Goal: Information Seeking & Learning: Learn about a topic

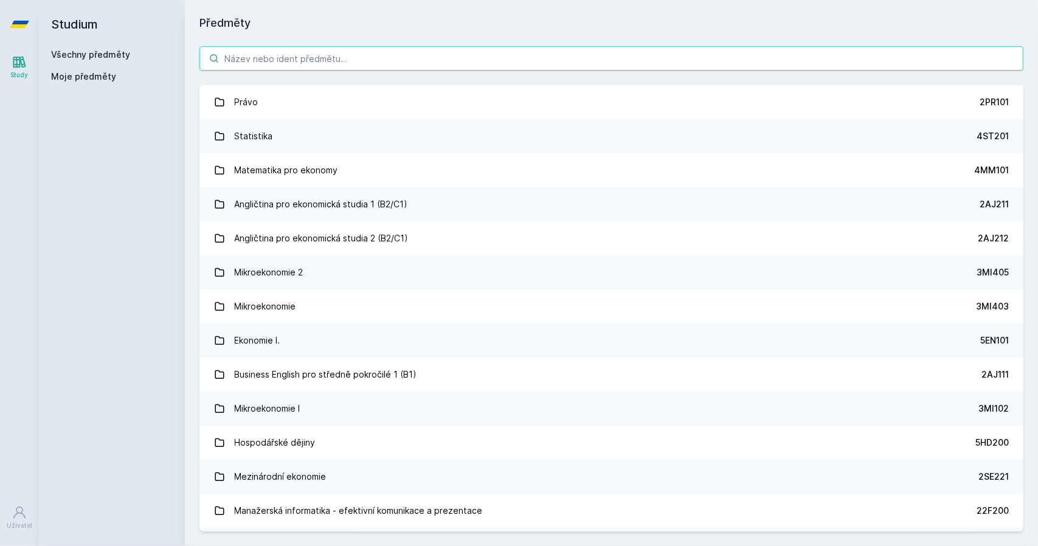
click at [283, 50] on div "[PERSON_NAME] dostávat tipy ohledně studia, nových testů, hodnocení učitelů a p…" at bounding box center [519, 54] width 1038 height 108
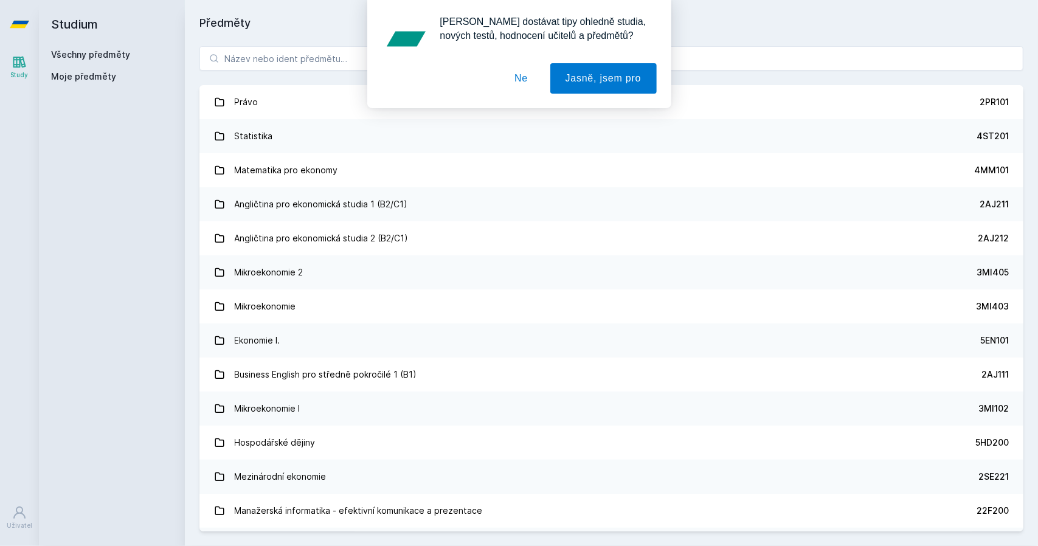
drag, startPoint x: 283, startPoint y: 50, endPoint x: 523, endPoint y: 77, distance: 241.0
click at [523, 77] on div "[PERSON_NAME] dostávat tipy ohledně studia, nových testů, hodnocení učitelů a p…" at bounding box center [519, 54] width 1038 height 108
click at [523, 77] on button "Ne" at bounding box center [521, 78] width 44 height 30
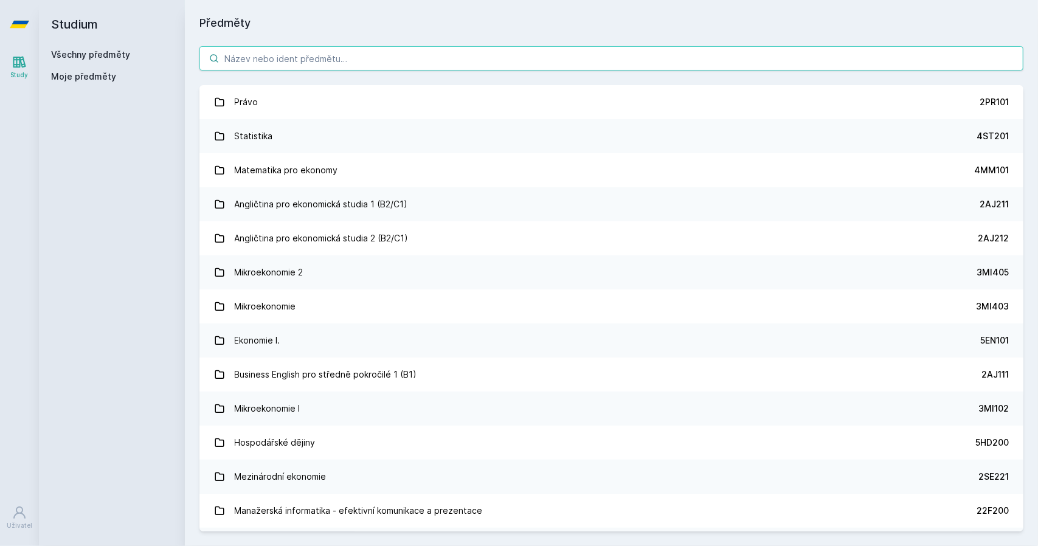
click at [434, 60] on input "search" at bounding box center [611, 58] width 824 height 24
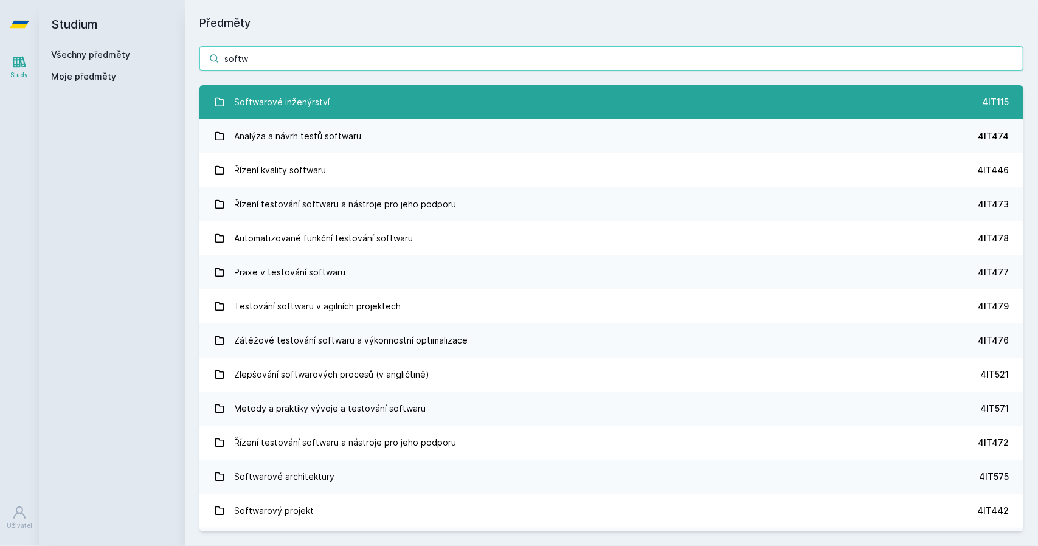
type input "softw"
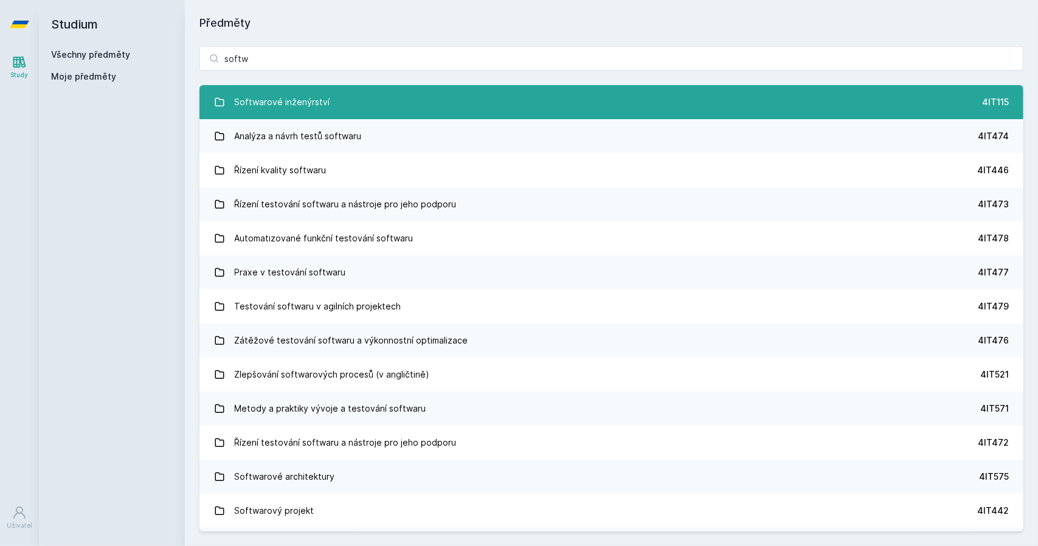
click at [300, 102] on div "Softwarové inženýrství" at bounding box center [282, 102] width 95 height 24
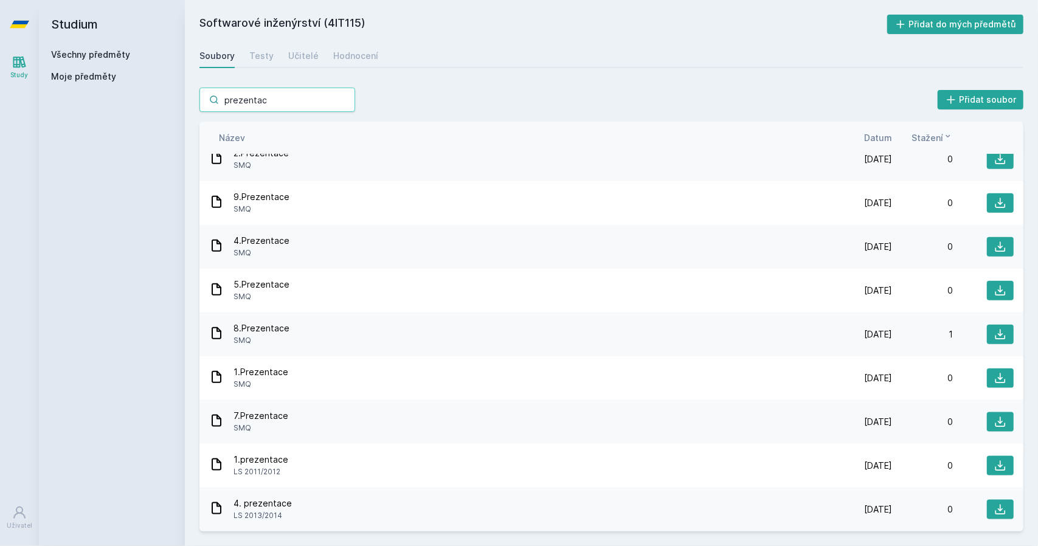
scroll to position [935, 0]
type input "prezentace"
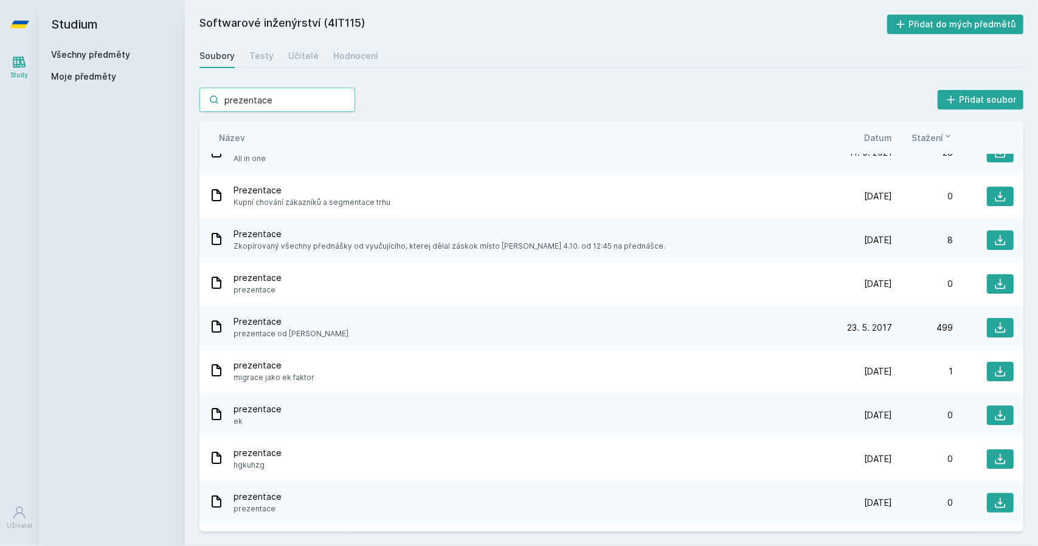
scroll to position [0, 0]
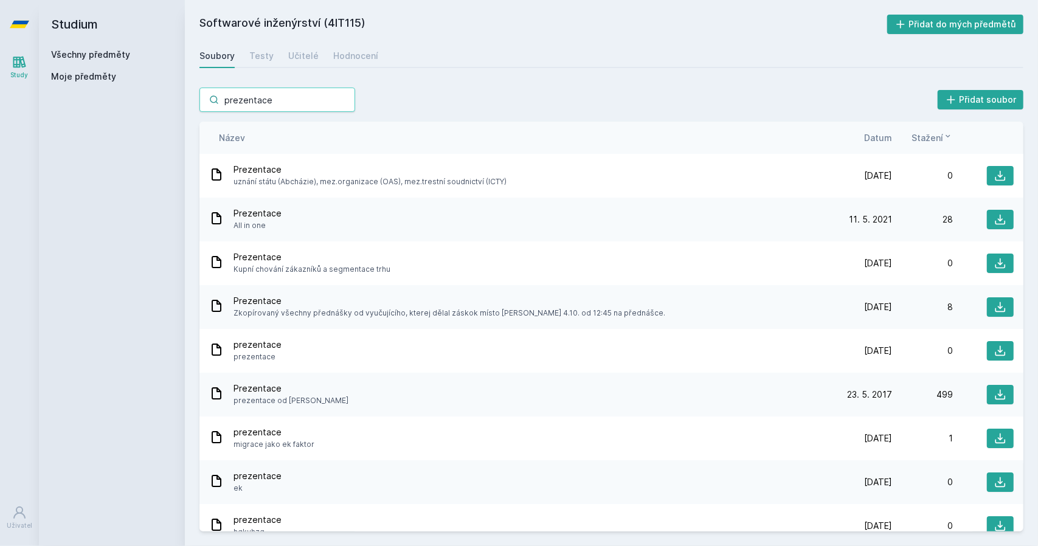
click at [344, 99] on input "prezentace" at bounding box center [277, 100] width 156 height 24
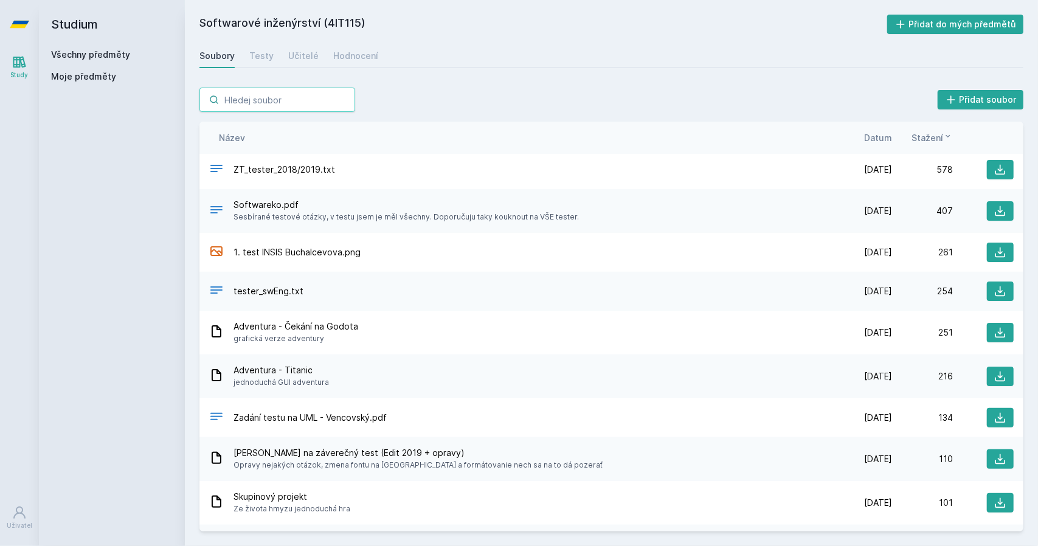
scroll to position [4, 0]
